Goal: Task Accomplishment & Management: Use online tool/utility

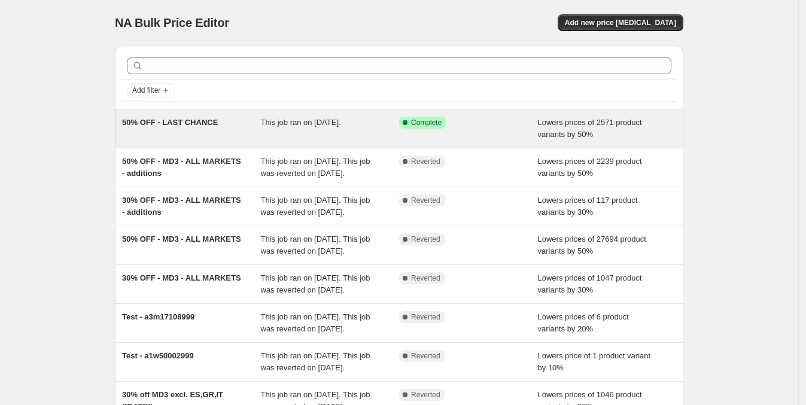
click at [179, 135] on div "50% OFF - LAST CHANCE" at bounding box center [191, 129] width 139 height 24
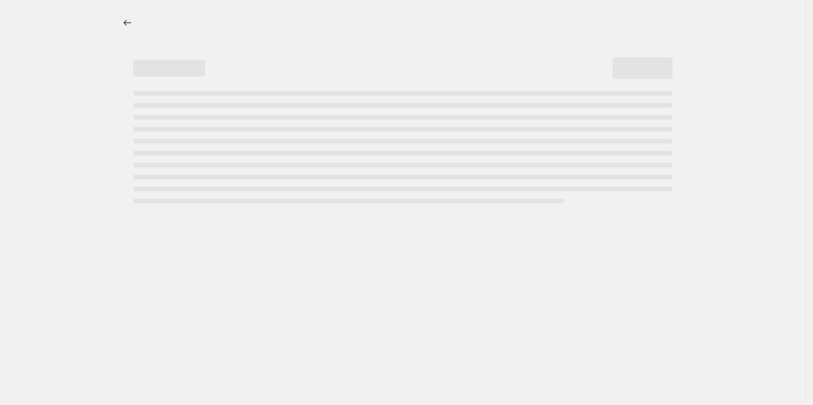
select select "percentage"
select select "collection"
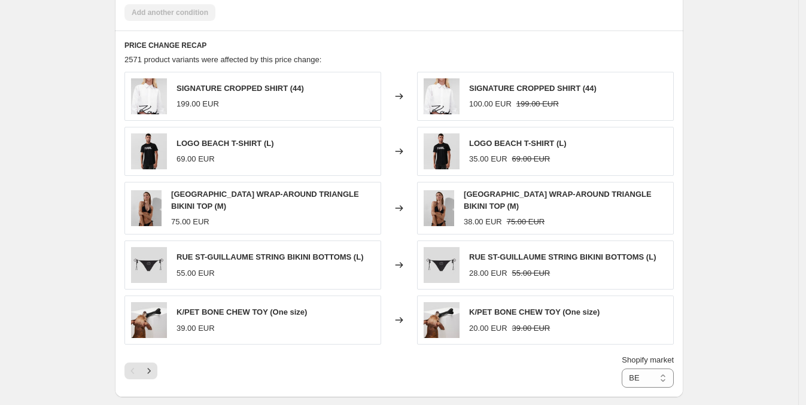
scroll to position [878, 0]
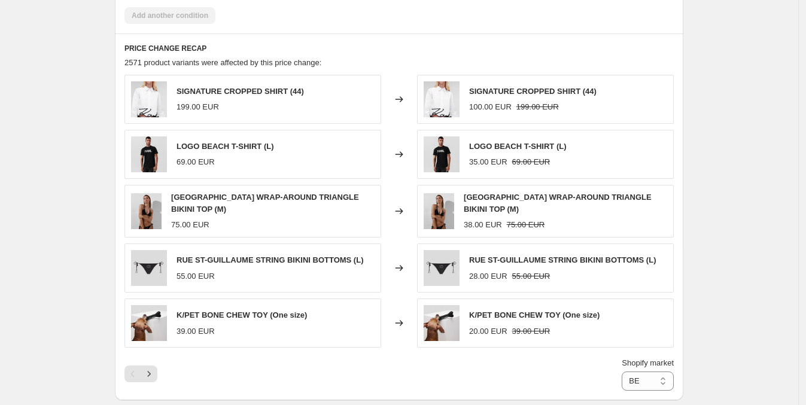
click at [214, 89] on span "SIGNATURE CROPPED SHIRT (44)" at bounding box center [239, 91] width 127 height 9
copy span "SIGNATURE CROPPED SHIRT (44)"
drag, startPoint x: 182, startPoint y: 145, endPoint x: 263, endPoint y: 144, distance: 80.7
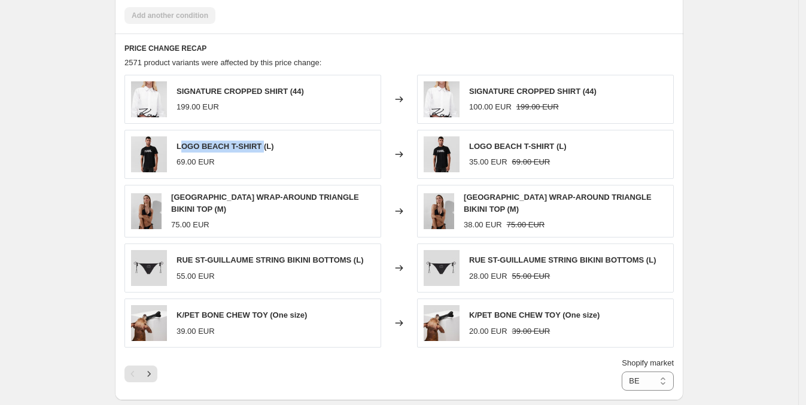
click at [263, 144] on span "LOGO BEACH T-SHIRT (L)" at bounding box center [224, 146] width 97 height 9
copy span "OGO BEACH T-SHIRT"
